Goal: Information Seeking & Learning: Learn about a topic

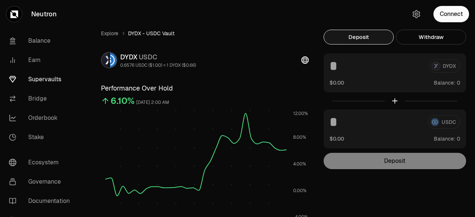
click at [42, 81] on link "Supervaults" at bounding box center [41, 79] width 77 height 19
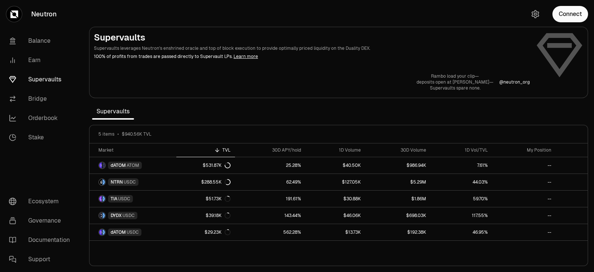
click at [315, 94] on div at bounding box center [338, 62] width 498 height 71
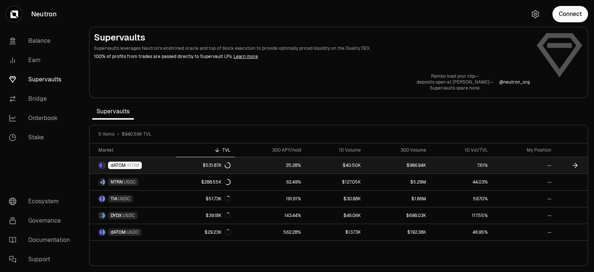
click at [276, 167] on link "25.28%" at bounding box center [270, 165] width 71 height 16
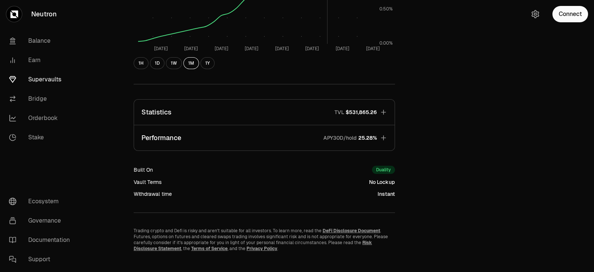
scroll to position [213, 0]
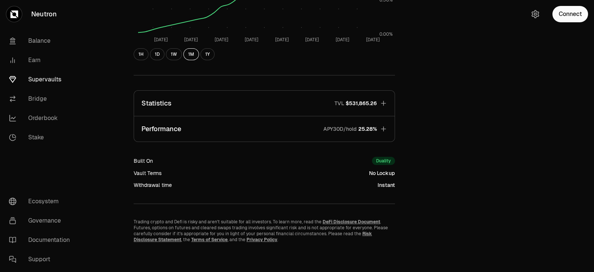
click at [286, 127] on button "Performance APY30D/hold 25.28%" at bounding box center [264, 128] width 261 height 25
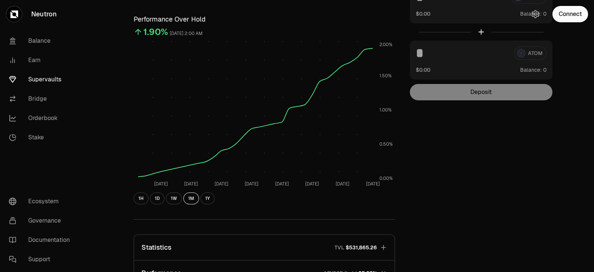
scroll to position [0, 0]
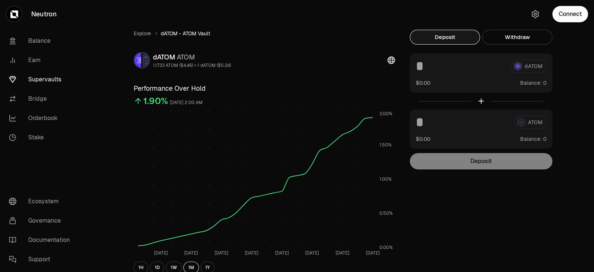
click at [47, 80] on link "Supervaults" at bounding box center [41, 79] width 77 height 19
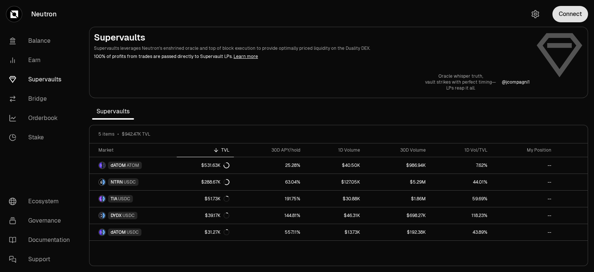
click at [475, 14] on button "Connect" at bounding box center [570, 14] width 36 height 16
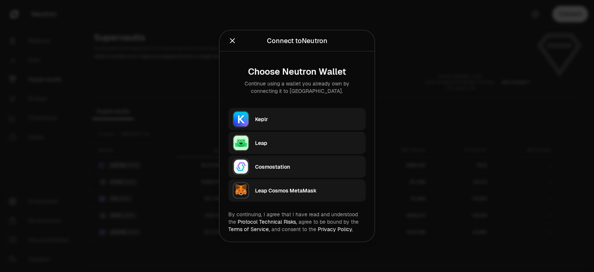
click at [276, 118] on div "Keplr" at bounding box center [308, 118] width 106 height 7
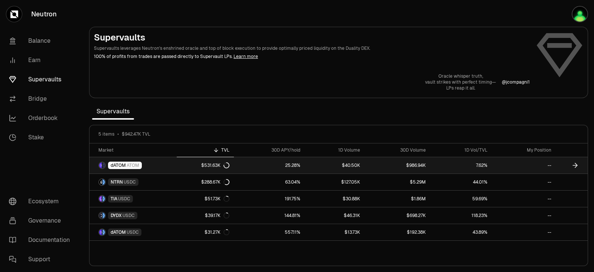
click at [243, 167] on link "25.28%" at bounding box center [269, 165] width 71 height 16
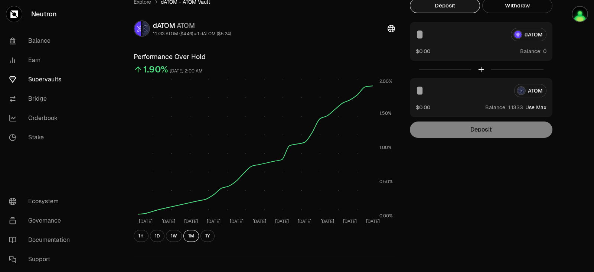
scroll to position [46, 0]
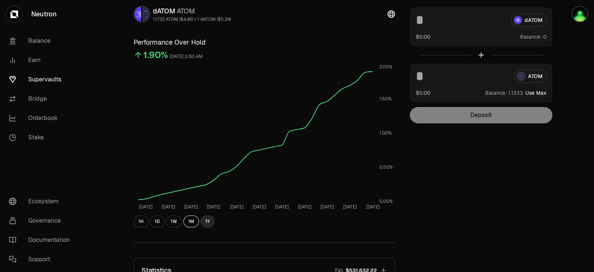
click at [208, 217] on button "1Y" at bounding box center [207, 221] width 14 height 12
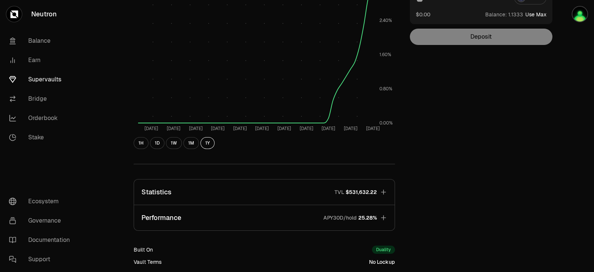
scroll to position [139, 0]
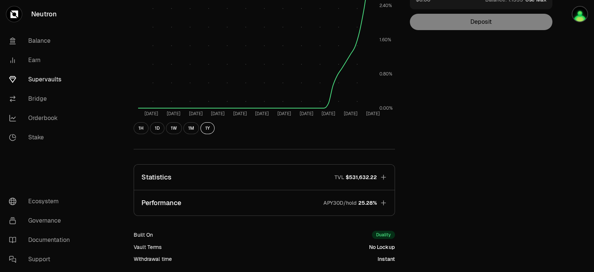
click at [298, 199] on button "Performance APY30D/hold 25.28%" at bounding box center [264, 202] width 261 height 25
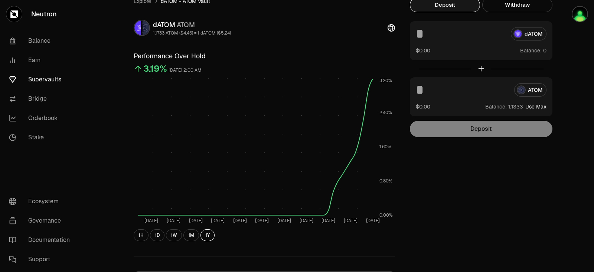
scroll to position [0, 0]
